Goal: Task Accomplishment & Management: Manage account settings

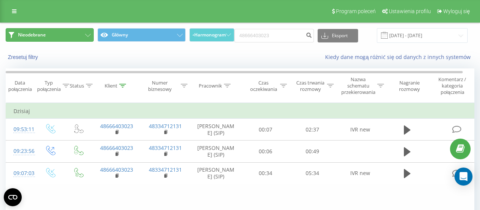
click at [90, 35] on icon at bounding box center [88, 35] width 6 height 3
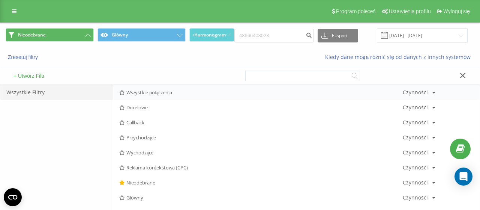
click at [136, 90] on span "Wszystkie połączenia" at bounding box center [261, 92] width 284 height 5
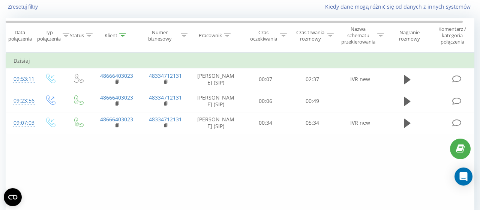
scroll to position [78, 0]
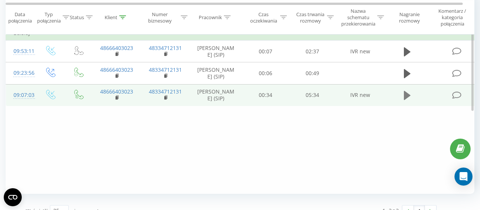
click at [407, 100] on icon at bounding box center [407, 95] width 7 height 9
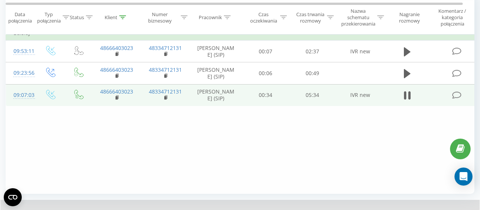
click at [407, 101] on icon at bounding box center [407, 95] width 7 height 11
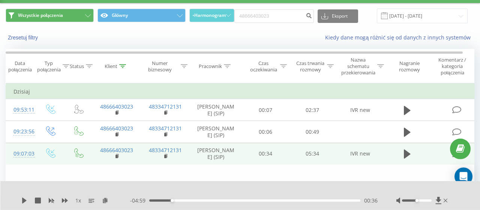
scroll to position [0, 0]
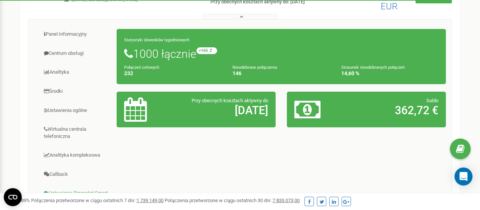
scroll to position [156, 0]
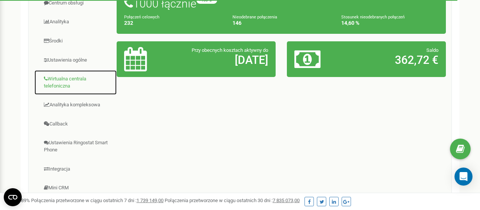
click at [66, 78] on link "Wirtualna centrala telefoniczna" at bounding box center [75, 82] width 83 height 25
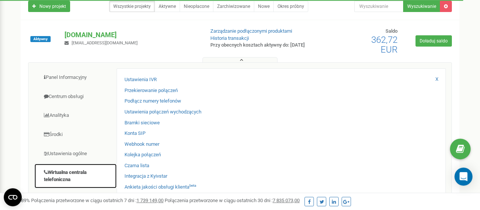
scroll to position [39, 0]
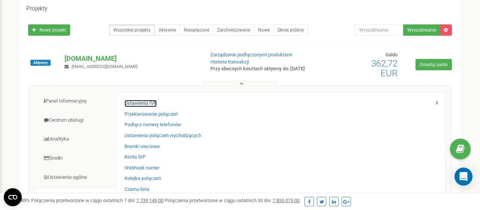
click at [146, 105] on link "Ustawienia IVR" at bounding box center [141, 103] width 32 height 7
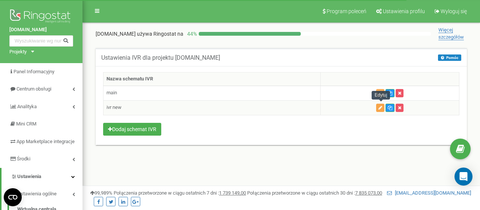
click at [380, 105] on icon "button" at bounding box center [381, 107] width 4 height 5
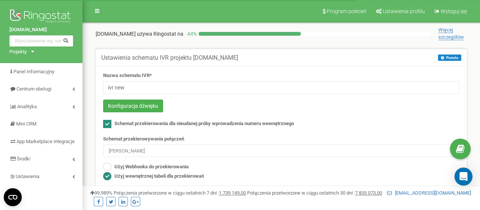
click at [142, 187] on button "Ustawienia tabeli przekierowań" at bounding box center [144, 193] width 82 height 13
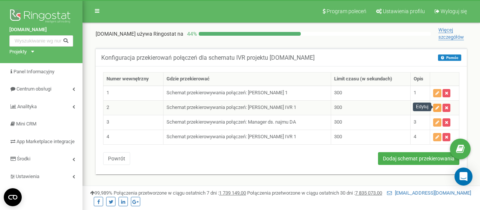
click at [439, 107] on icon "button" at bounding box center [438, 107] width 4 height 5
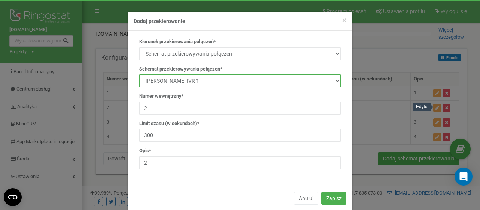
select select "232176"
click option "Kamila Rzeszut IVR 1" at bounding box center [0, 0] width 0 height 0
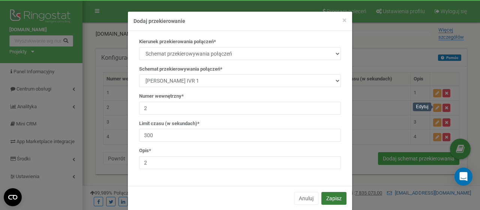
click at [336, 194] on button "Zapisz" at bounding box center [334, 198] width 25 height 13
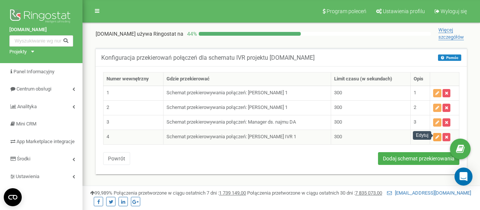
click at [440, 133] on button "button" at bounding box center [437, 137] width 8 height 8
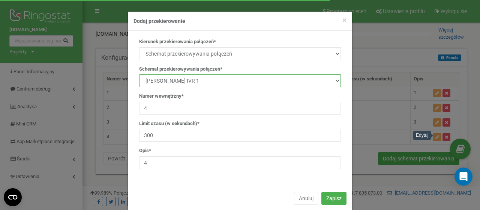
click at [139, 74] on select "manager Main IVR new Kamila Rzeszut Patrycja Juroszek Szymon Górnik Manager ds.…" at bounding box center [240, 80] width 202 height 13
select select "232176"
click option "Kamila Rzeszut IVR 1" at bounding box center [0, 0] width 0 height 0
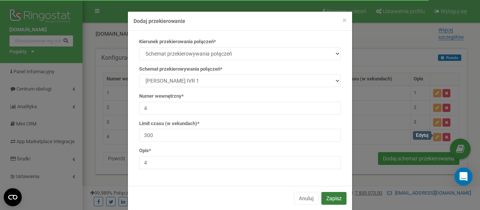
click at [331, 199] on button "Zapisz" at bounding box center [334, 198] width 25 height 13
click at [341, 196] on button "Zapisz" at bounding box center [334, 198] width 25 height 13
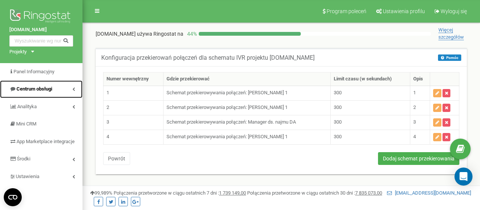
click at [45, 91] on span "Centrum obsługi" at bounding box center [35, 89] width 36 height 6
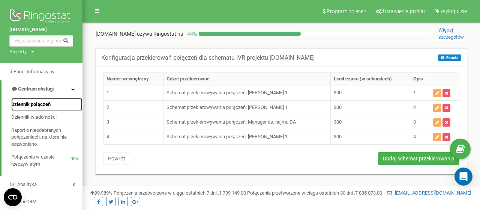
click at [40, 106] on span "Dziennik połączeń" at bounding box center [30, 104] width 39 height 7
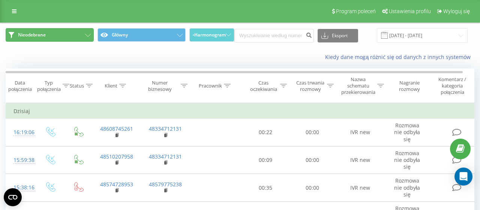
click at [85, 35] on button "Nieodebrane" at bounding box center [50, 35] width 88 height 14
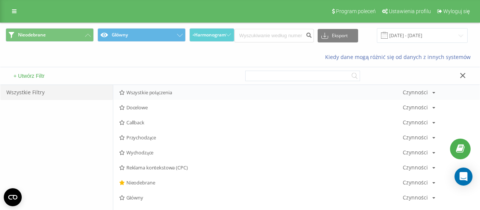
click at [139, 94] on span "Wszystkie połączenia" at bounding box center [261, 92] width 284 height 5
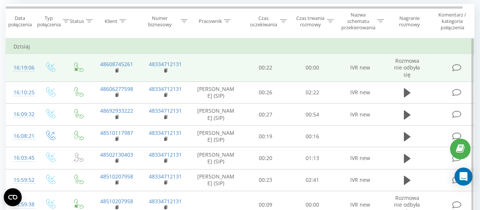
scroll to position [104, 0]
